Goal: Information Seeking & Learning: Learn about a topic

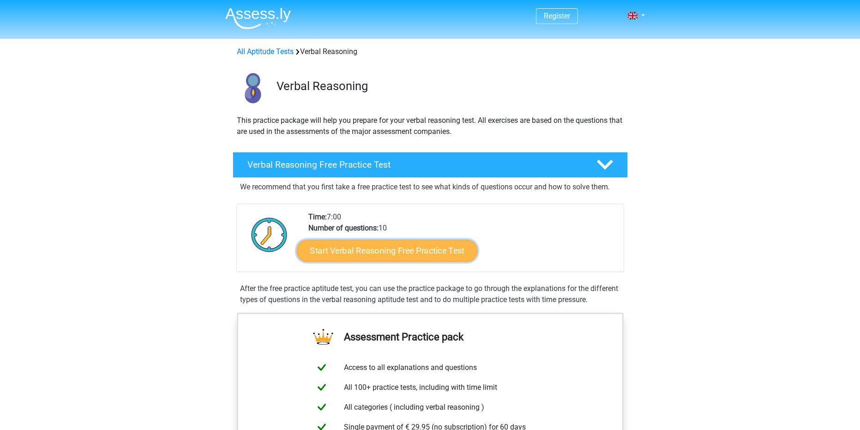
click at [375, 255] on link "Start Verbal Reasoning Free Practice Test" at bounding box center [386, 251] width 181 height 22
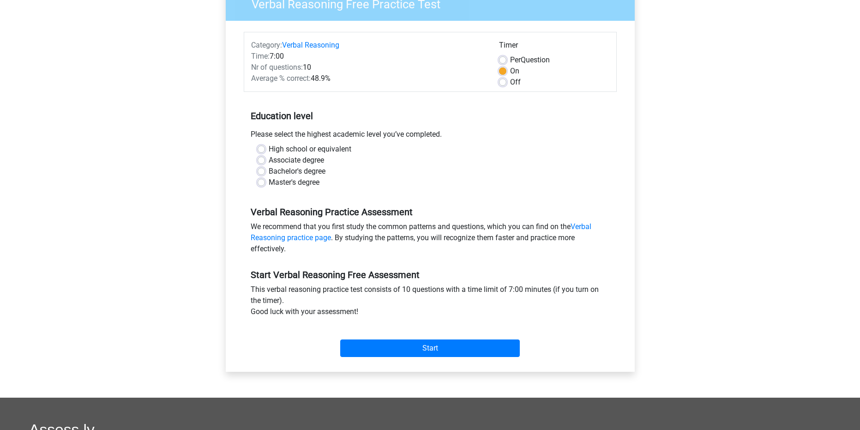
scroll to position [92, 0]
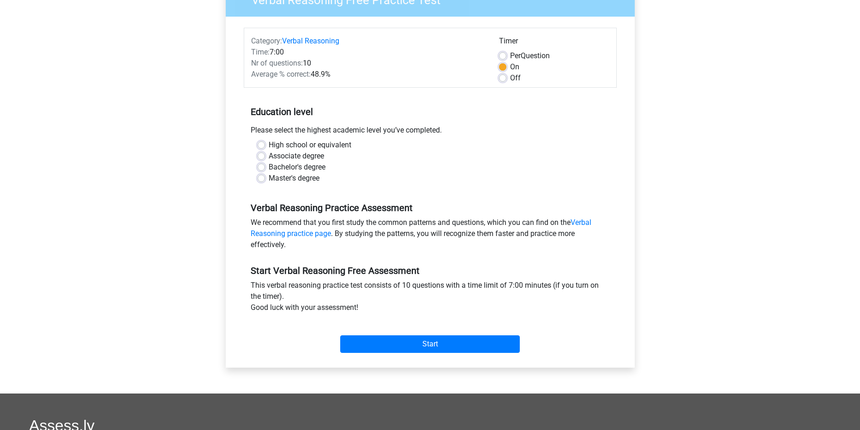
click at [287, 179] on label "Master's degree" at bounding box center [294, 178] width 51 height 11
click at [265, 179] on input "Master's degree" at bounding box center [261, 177] width 7 height 9
radio input "true"
click at [398, 346] on input "Start" at bounding box center [430, 344] width 180 height 18
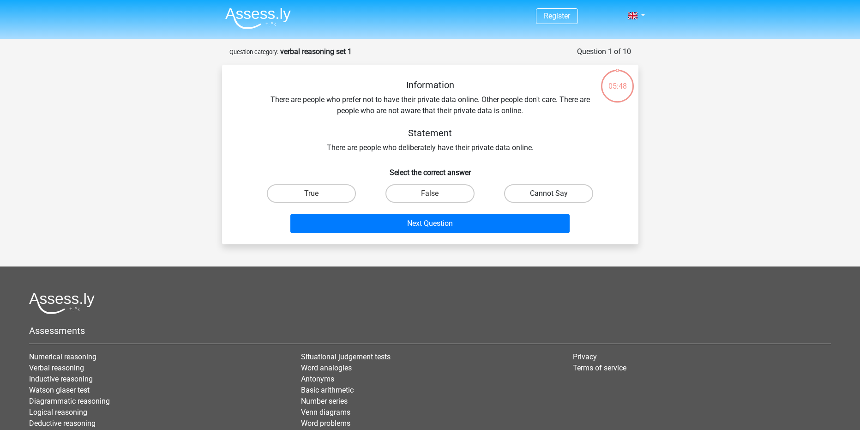
click at [522, 188] on label "Cannot Say" at bounding box center [548, 193] width 89 height 18
click at [549, 193] on input "Cannot Say" at bounding box center [552, 196] width 6 height 6
radio input "true"
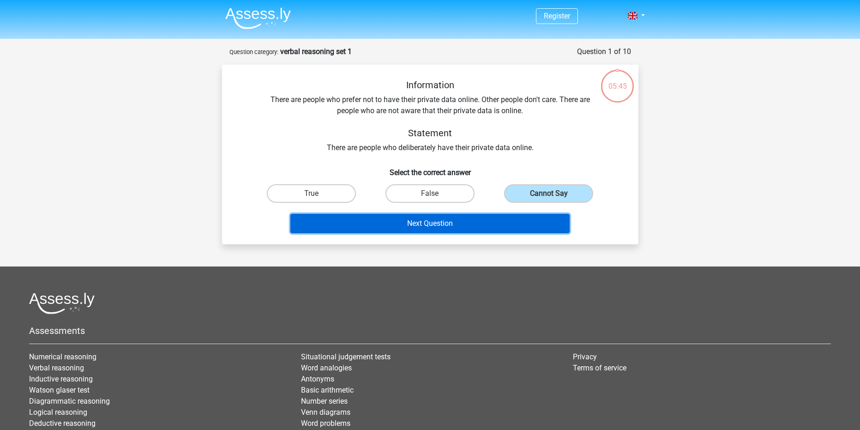
click at [498, 217] on button "Next Question" at bounding box center [429, 223] width 279 height 19
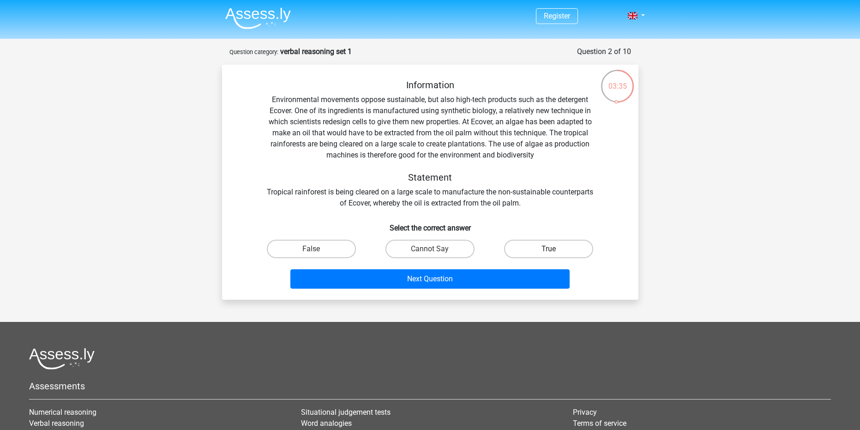
click at [545, 247] on label "True" at bounding box center [548, 249] width 89 height 18
click at [549, 249] on input "True" at bounding box center [552, 252] width 6 height 6
radio input "true"
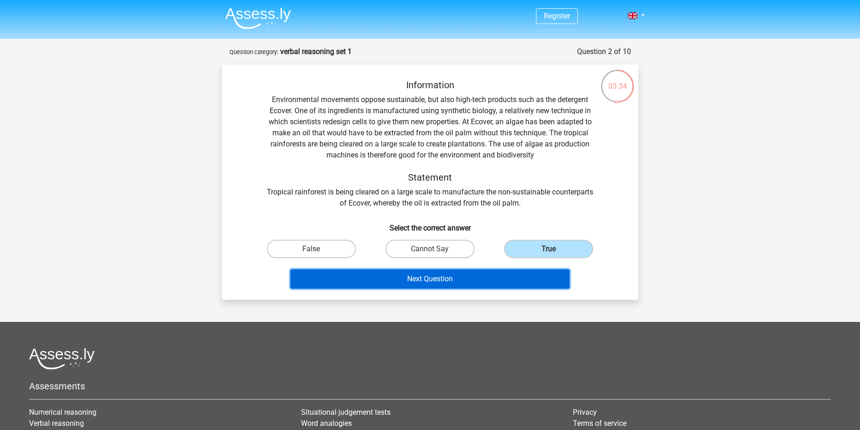
click at [501, 275] on button "Next Question" at bounding box center [429, 278] width 279 height 19
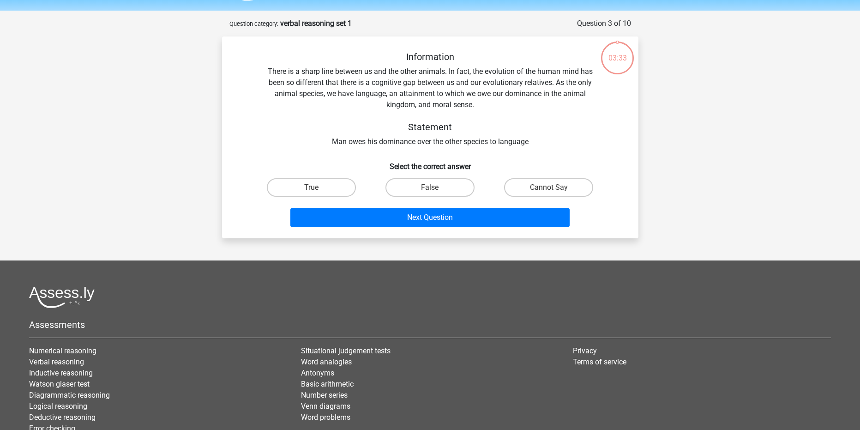
scroll to position [46, 0]
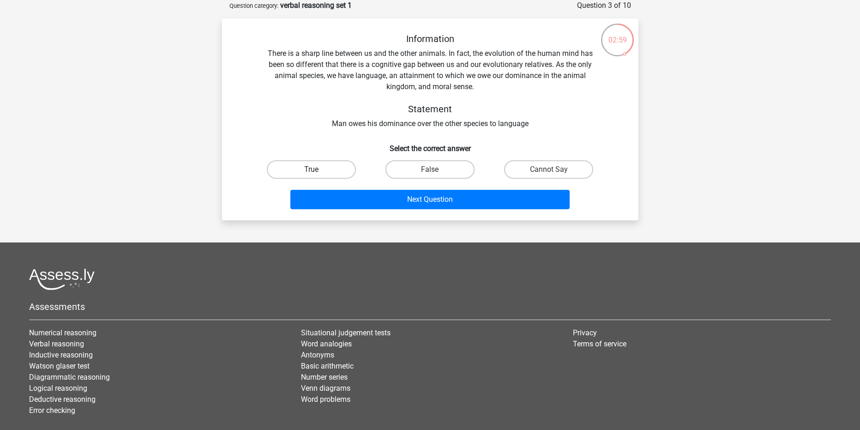
drag, startPoint x: 336, startPoint y: 168, endPoint x: 341, endPoint y: 175, distance: 8.6
click at [337, 167] on label "True" at bounding box center [311, 169] width 89 height 18
click at [317, 169] on input "True" at bounding box center [314, 172] width 6 height 6
radio input "true"
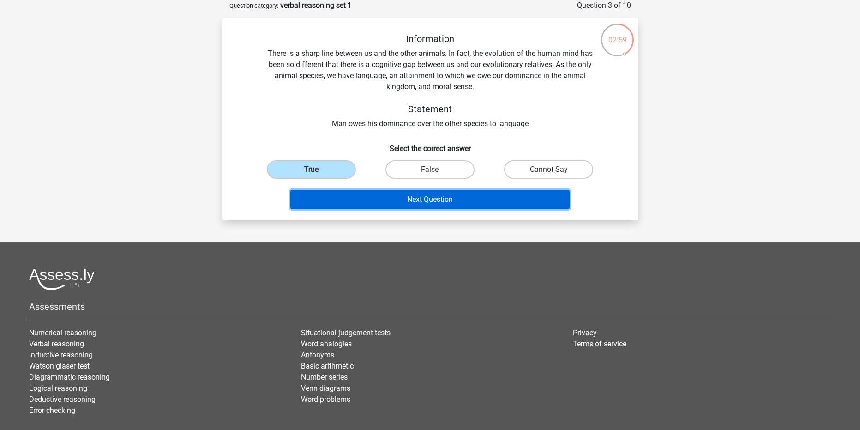
click at [346, 199] on button "Next Question" at bounding box center [429, 199] width 279 height 19
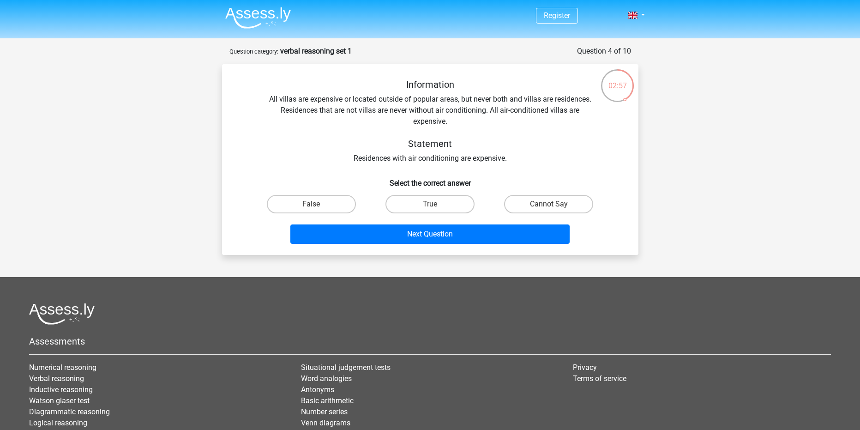
scroll to position [0, 0]
click at [339, 207] on label "False" at bounding box center [311, 204] width 89 height 18
click at [317, 207] on input "False" at bounding box center [314, 208] width 6 height 6
radio input "true"
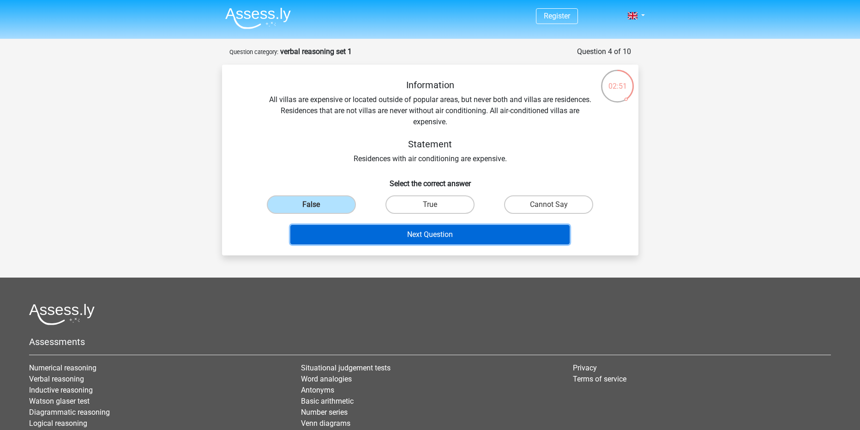
click at [334, 231] on button "Next Question" at bounding box center [429, 234] width 279 height 19
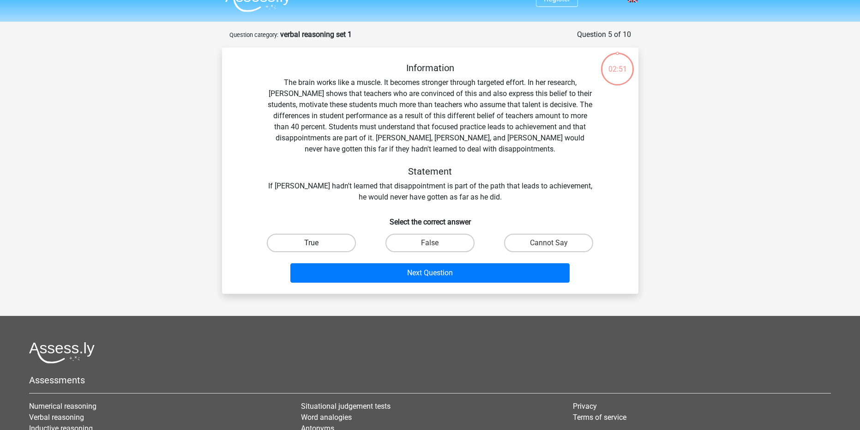
scroll to position [46, 0]
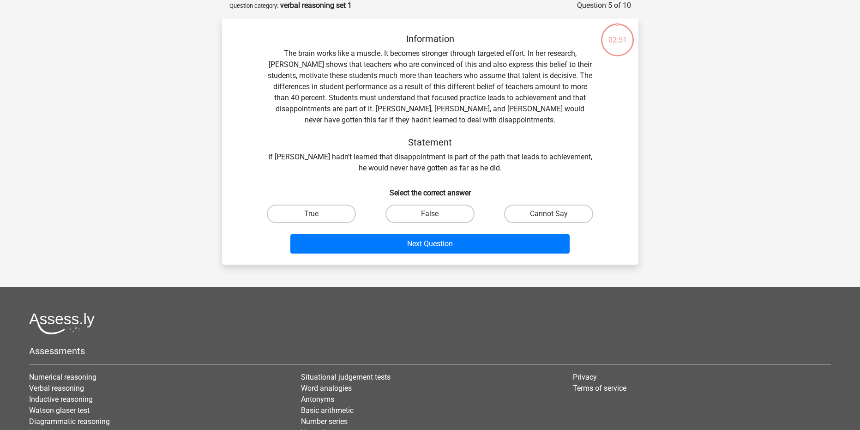
drag, startPoint x: 322, startPoint y: 204, endPoint x: 325, endPoint y: 228, distance: 24.6
click at [322, 204] on div "True" at bounding box center [311, 214] width 119 height 26
click at [326, 219] on label "True" at bounding box center [311, 214] width 89 height 18
click at [317, 219] on input "True" at bounding box center [314, 217] width 6 height 6
radio input "true"
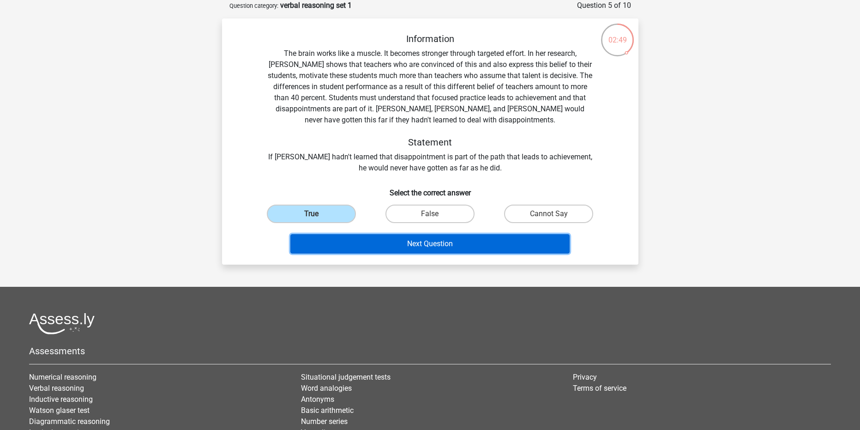
click at [328, 243] on button "Next Question" at bounding box center [429, 243] width 279 height 19
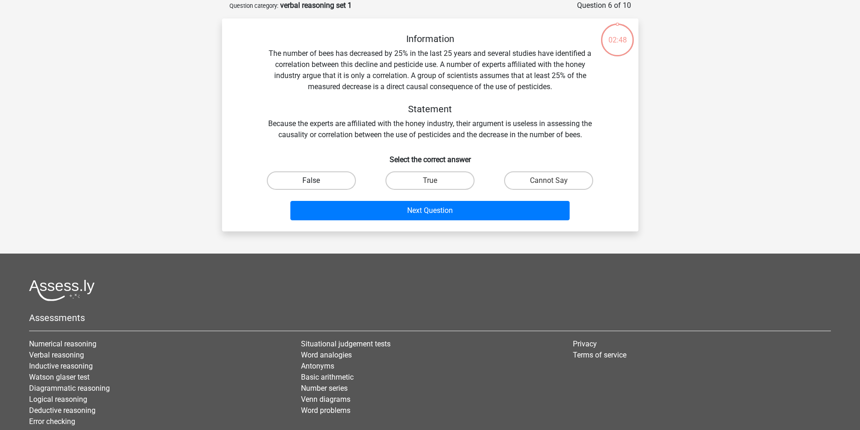
click at [323, 183] on label "False" at bounding box center [311, 180] width 89 height 18
click at [317, 183] on input "False" at bounding box center [314, 184] width 6 height 6
radio input "true"
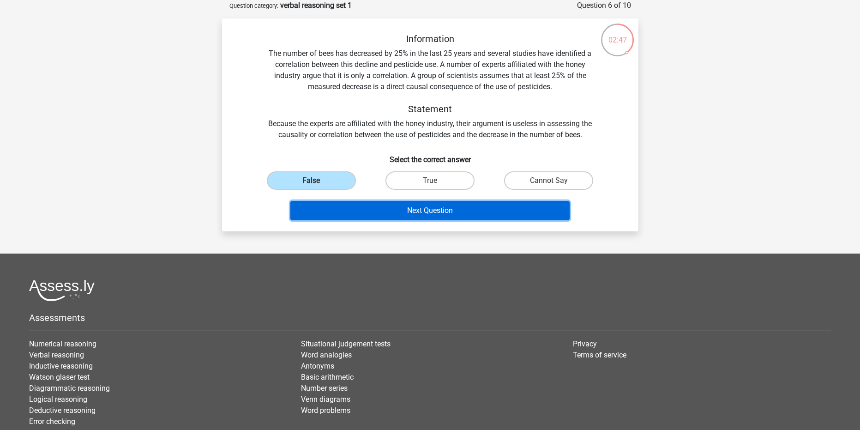
drag, startPoint x: 324, startPoint y: 211, endPoint x: 322, endPoint y: 206, distance: 5.4
click at [324, 211] on button "Next Question" at bounding box center [429, 210] width 279 height 19
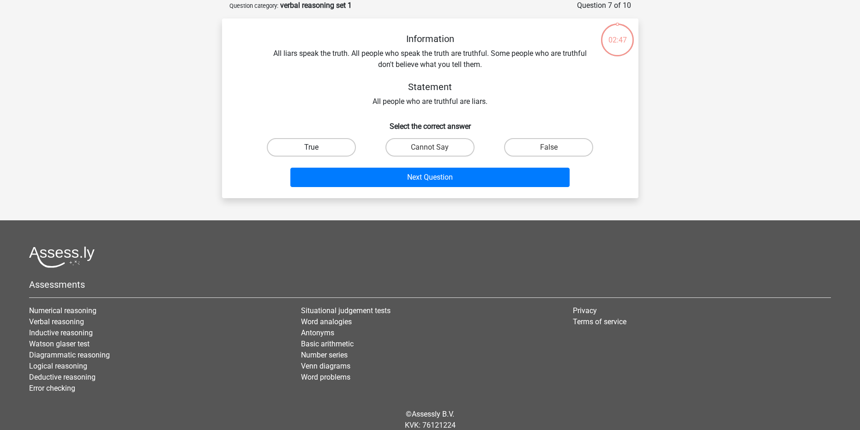
click at [308, 156] on label "True" at bounding box center [311, 147] width 89 height 18
click at [311, 153] on input "True" at bounding box center [314, 150] width 6 height 6
radio input "true"
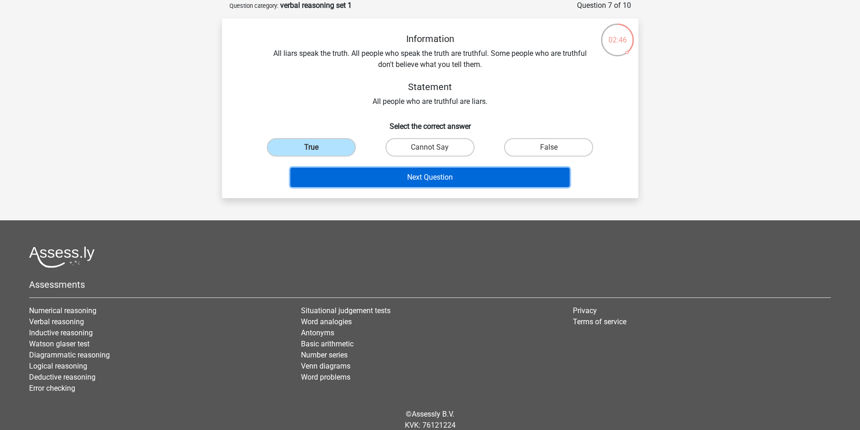
click at [318, 180] on button "Next Question" at bounding box center [429, 177] width 279 height 19
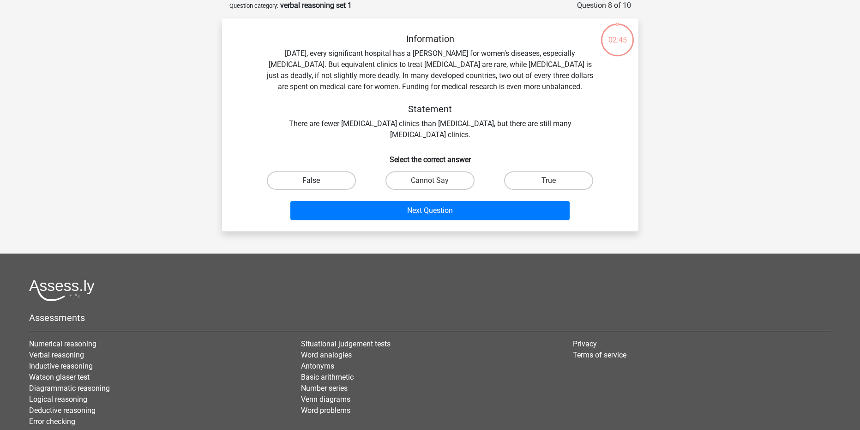
click at [310, 180] on label "False" at bounding box center [311, 180] width 89 height 18
click at [311, 181] on input "False" at bounding box center [314, 184] width 6 height 6
radio input "true"
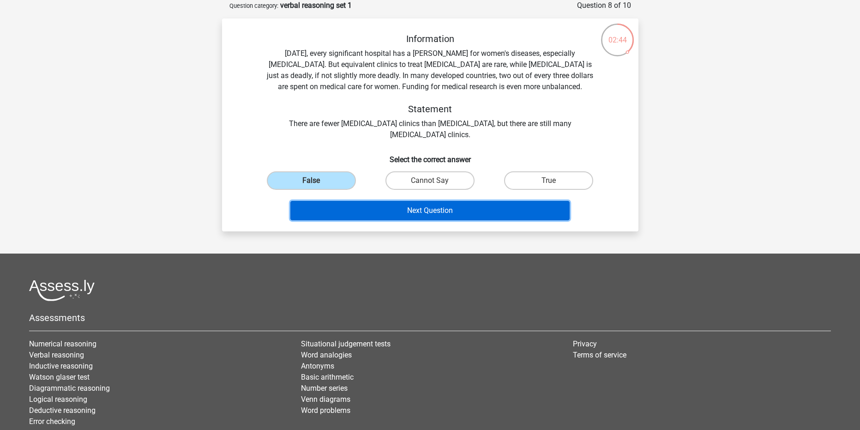
click at [317, 202] on button "Next Question" at bounding box center [429, 210] width 279 height 19
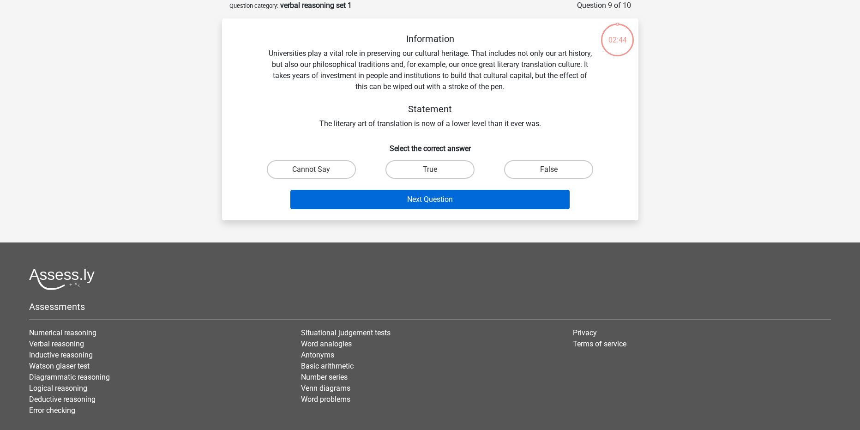
drag, startPoint x: 314, startPoint y: 168, endPoint x: 314, endPoint y: 192, distance: 24.0
click at [313, 169] on label "Cannot Say" at bounding box center [311, 169] width 89 height 18
click at [313, 169] on input "Cannot Say" at bounding box center [314, 172] width 6 height 6
radio input "true"
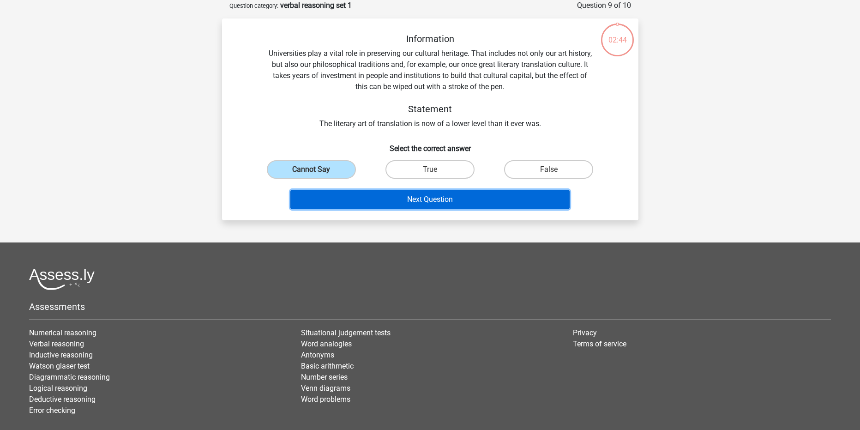
click at [315, 197] on button "Next Question" at bounding box center [429, 199] width 279 height 19
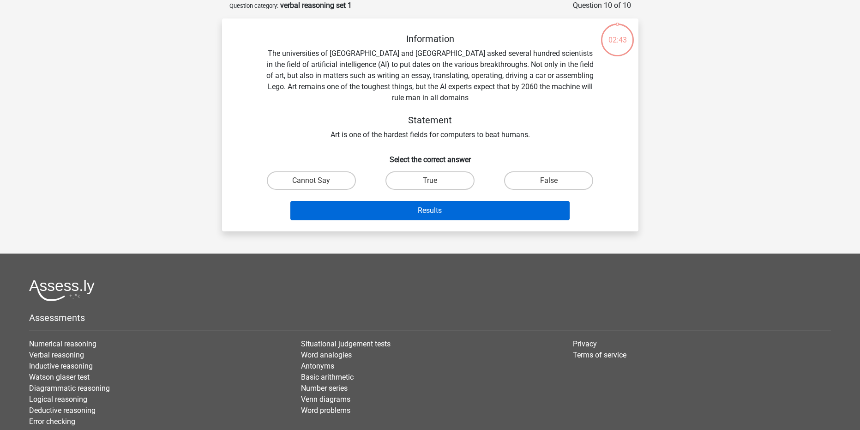
drag, startPoint x: 313, startPoint y: 175, endPoint x: 312, endPoint y: 202, distance: 26.3
click at [312, 175] on label "Cannot Say" at bounding box center [311, 180] width 89 height 18
click at [312, 181] on input "Cannot Say" at bounding box center [314, 184] width 6 height 6
radio input "true"
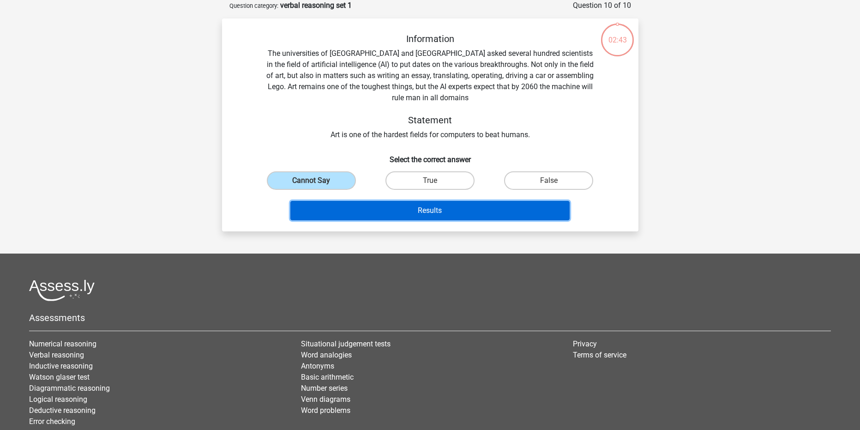
click at [314, 213] on button "Results" at bounding box center [429, 210] width 279 height 19
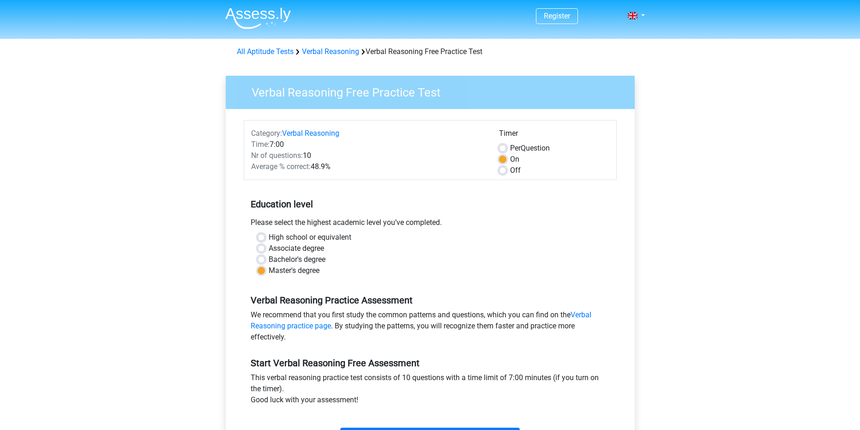
scroll to position [92, 0]
